Goal: Book appointment/travel/reservation

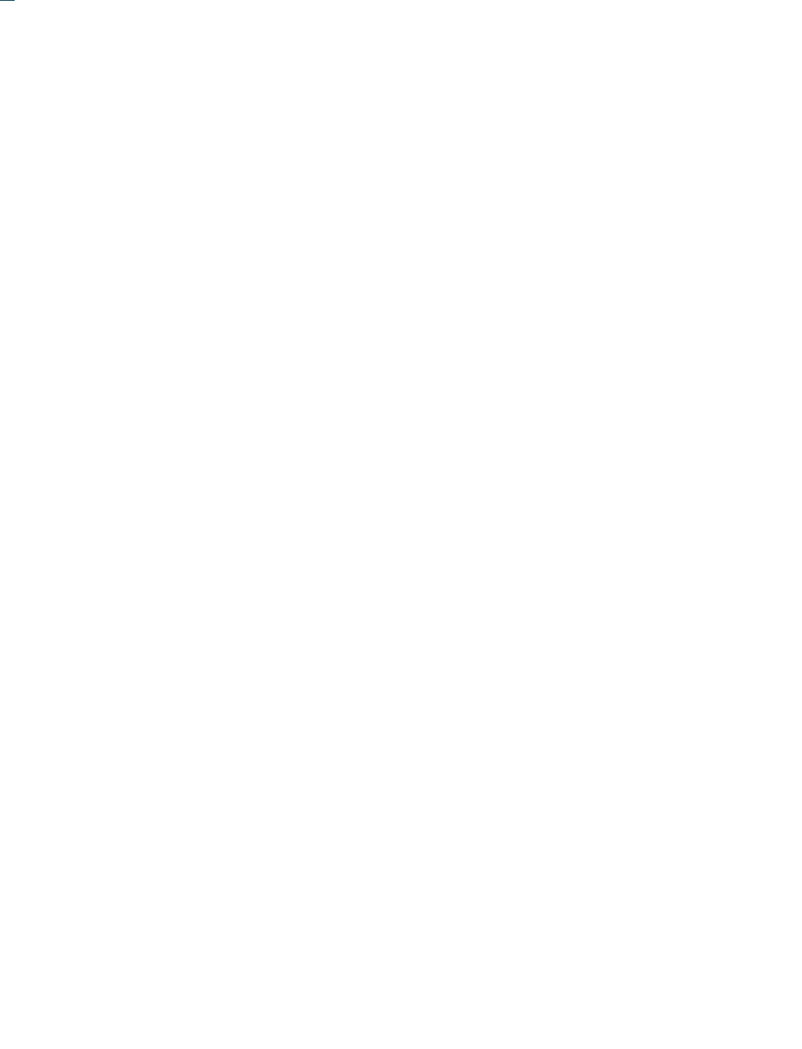
scroll to position [136, 0]
click at [344, 649] on div "Region" at bounding box center [298, 632] width 105 height 34
click at [525, 496] on div at bounding box center [519, 506] width 20 height 20
click at [476, 634] on div "übernehmen" at bounding box center [401, 653] width 254 height 39
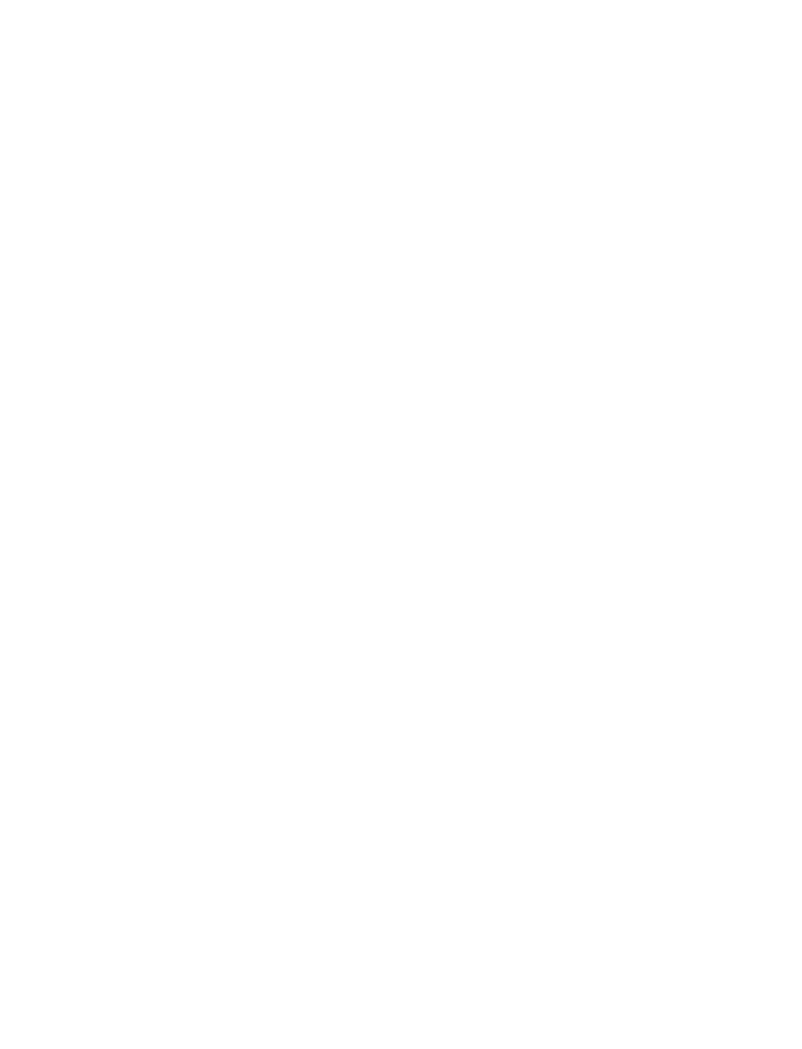
click at [612, 555] on div "Family Experiences" at bounding box center [556, 537] width 139 height 34
click at [571, 232] on icon at bounding box center [558, 249] width 42 height 34
click at [766, 323] on icon at bounding box center [763, 340] width 42 height 34
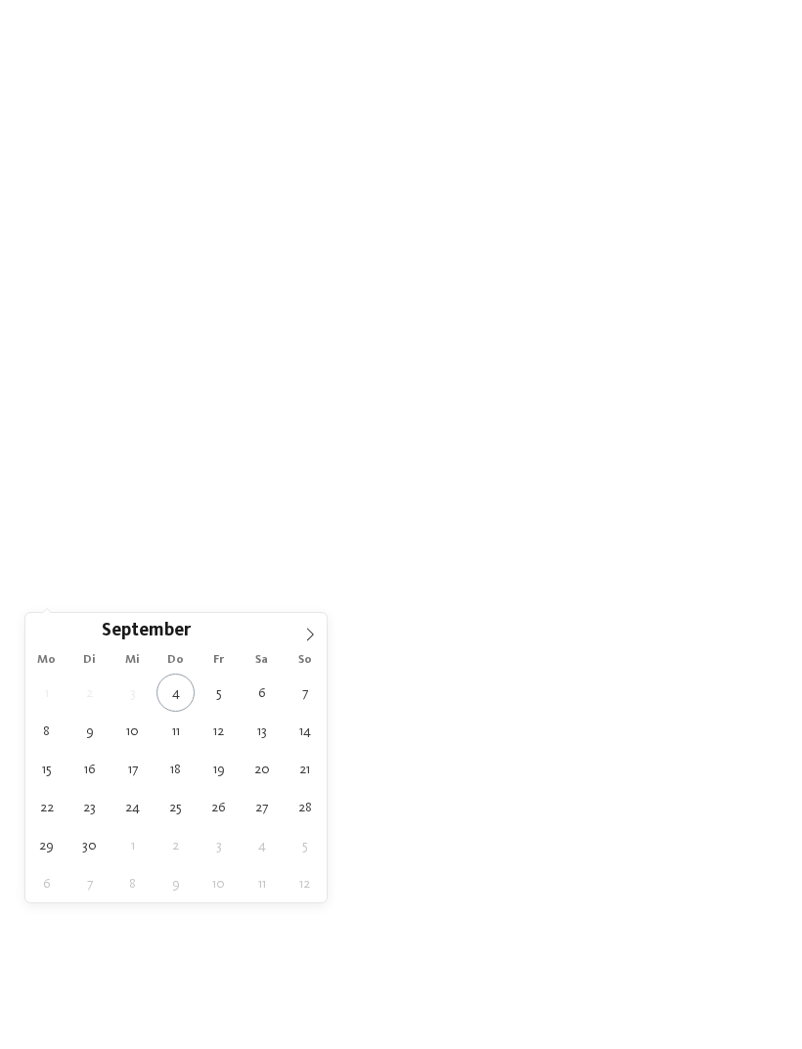
click at [320, 644] on span at bounding box center [309, 629] width 33 height 33
click at [317, 634] on span at bounding box center [309, 629] width 33 height 33
type div "10.11.2025"
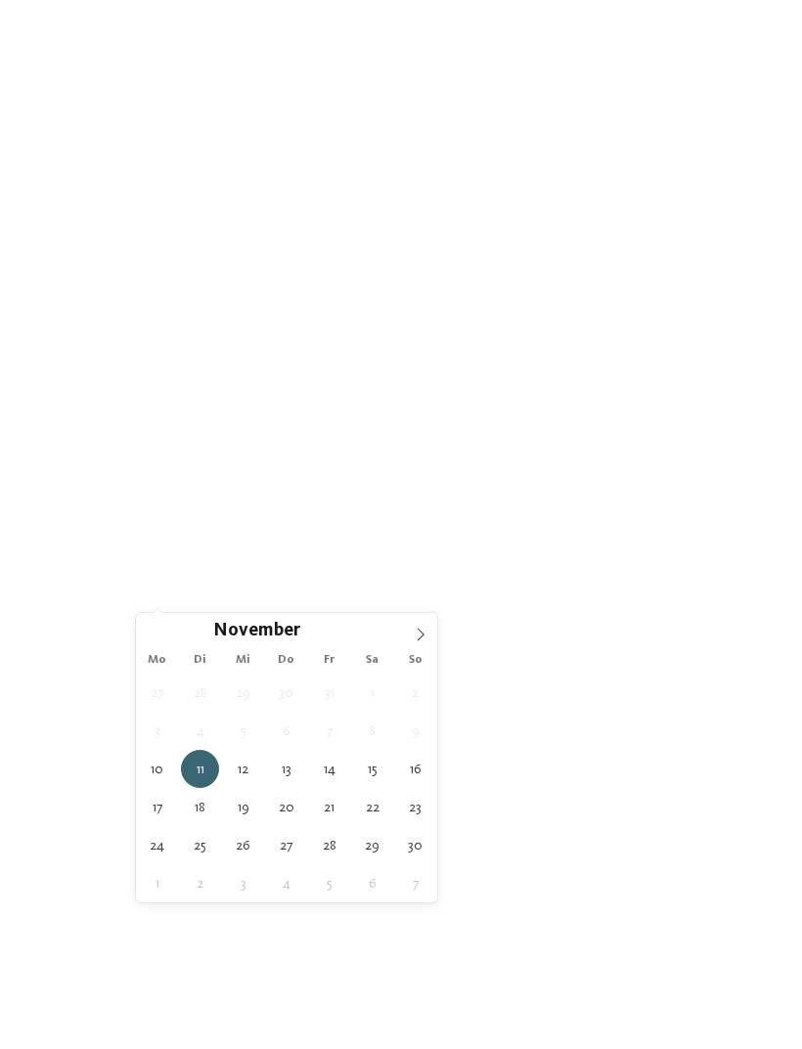
type div "14.11.2025"
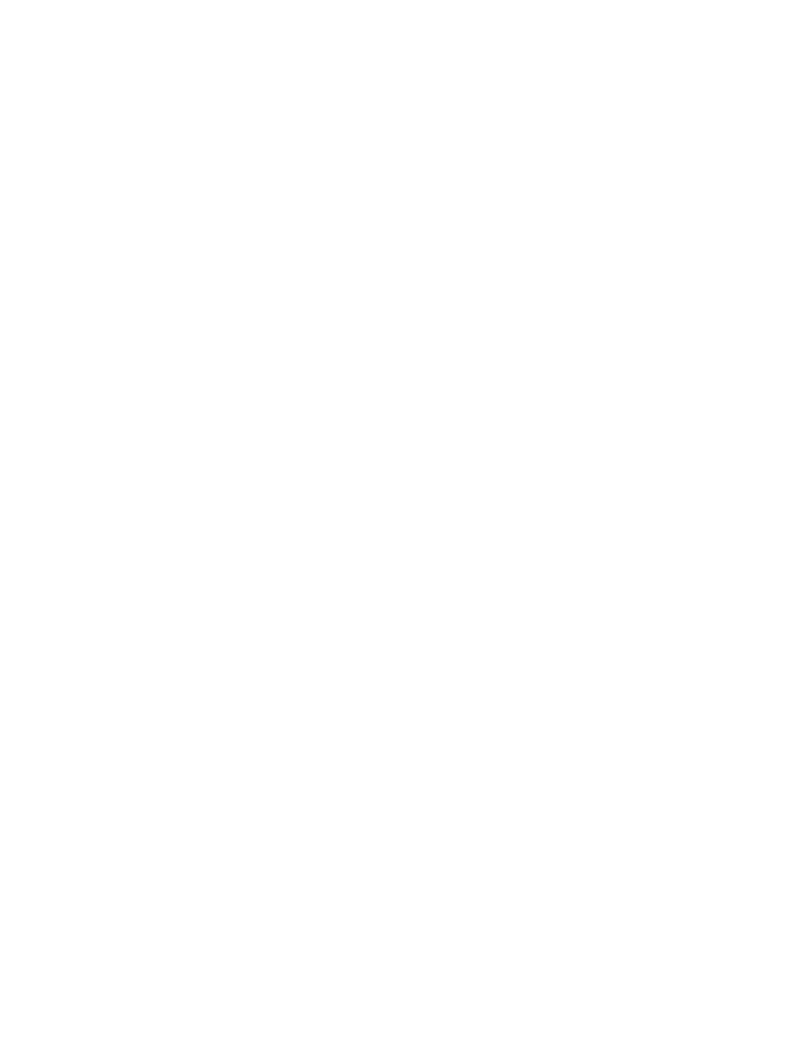
click at [470, 555] on div "Meine Wünsche" at bounding box center [418, 537] width 125 height 34
click at [435, 824] on div "Meine Wünsche Hallen- oder Schleusenbad Schwimmbad im Freien Sauna" at bounding box center [401, 525] width 626 height 832
click at [736, 555] on link "Hotel finden" at bounding box center [724, 537] width 105 height 34
click at [293, 506] on div "Öffnungszeit Meraner Land" at bounding box center [401, 528] width 724 height 44
click at [282, 507] on icon at bounding box center [278, 518] width 26 height 23
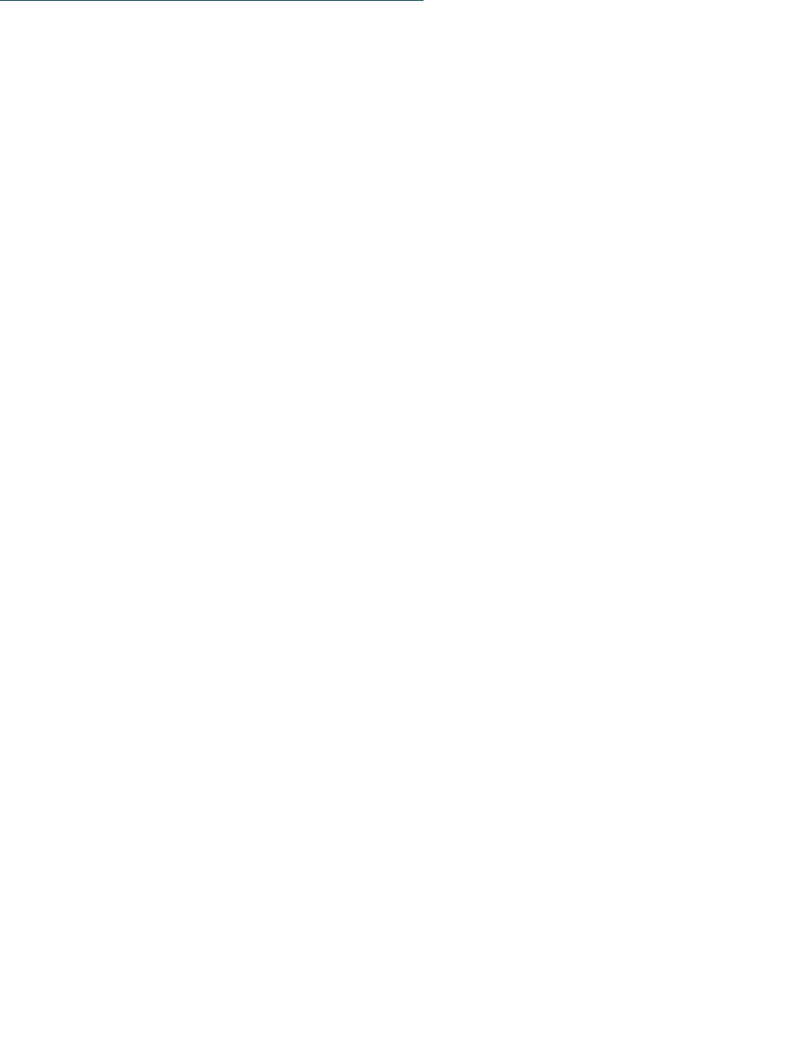
scroll to position [1354, 0]
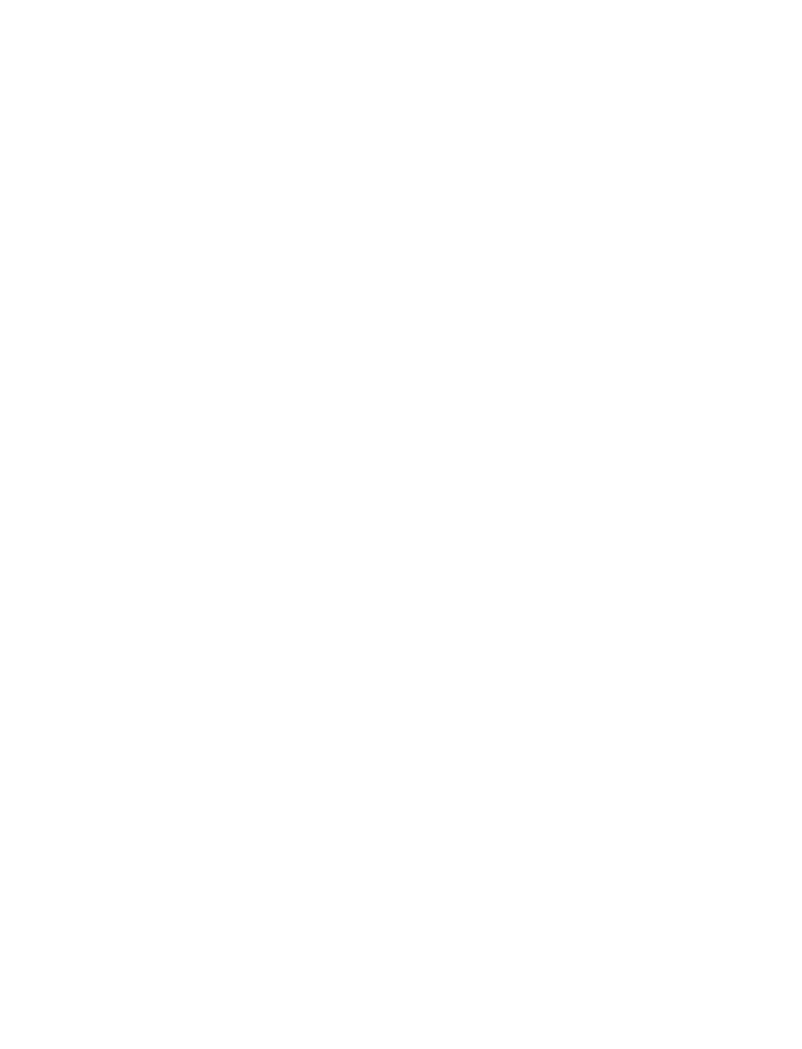
click at [298, 473] on div "NEU seit [DATE]" at bounding box center [215, 480] width 352 height 199
click at [85, 396] on div at bounding box center [215, 387] width 352 height 199
